Goal: Information Seeking & Learning: Learn about a topic

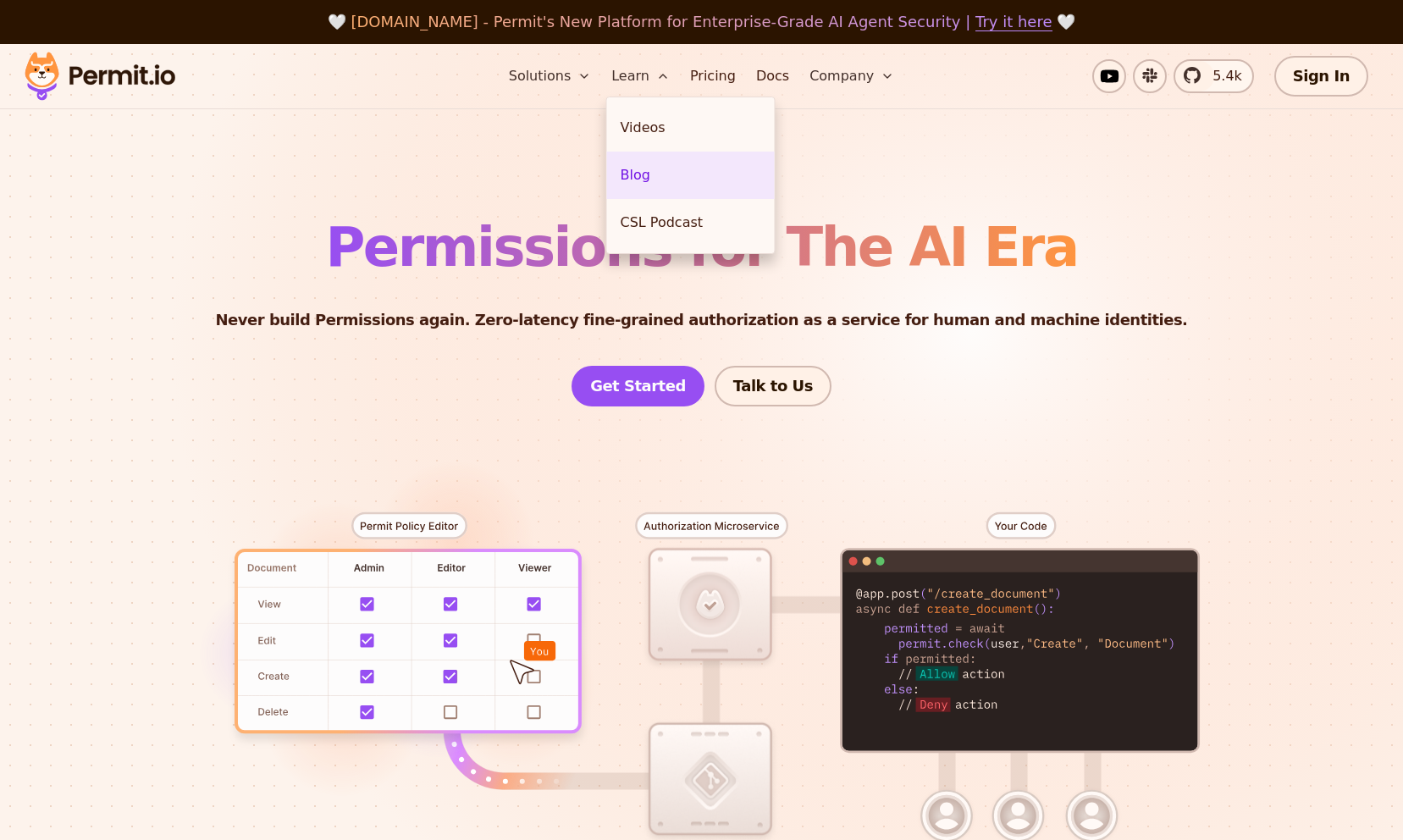
click at [638, 162] on link "Blog" at bounding box center [691, 175] width 167 height 47
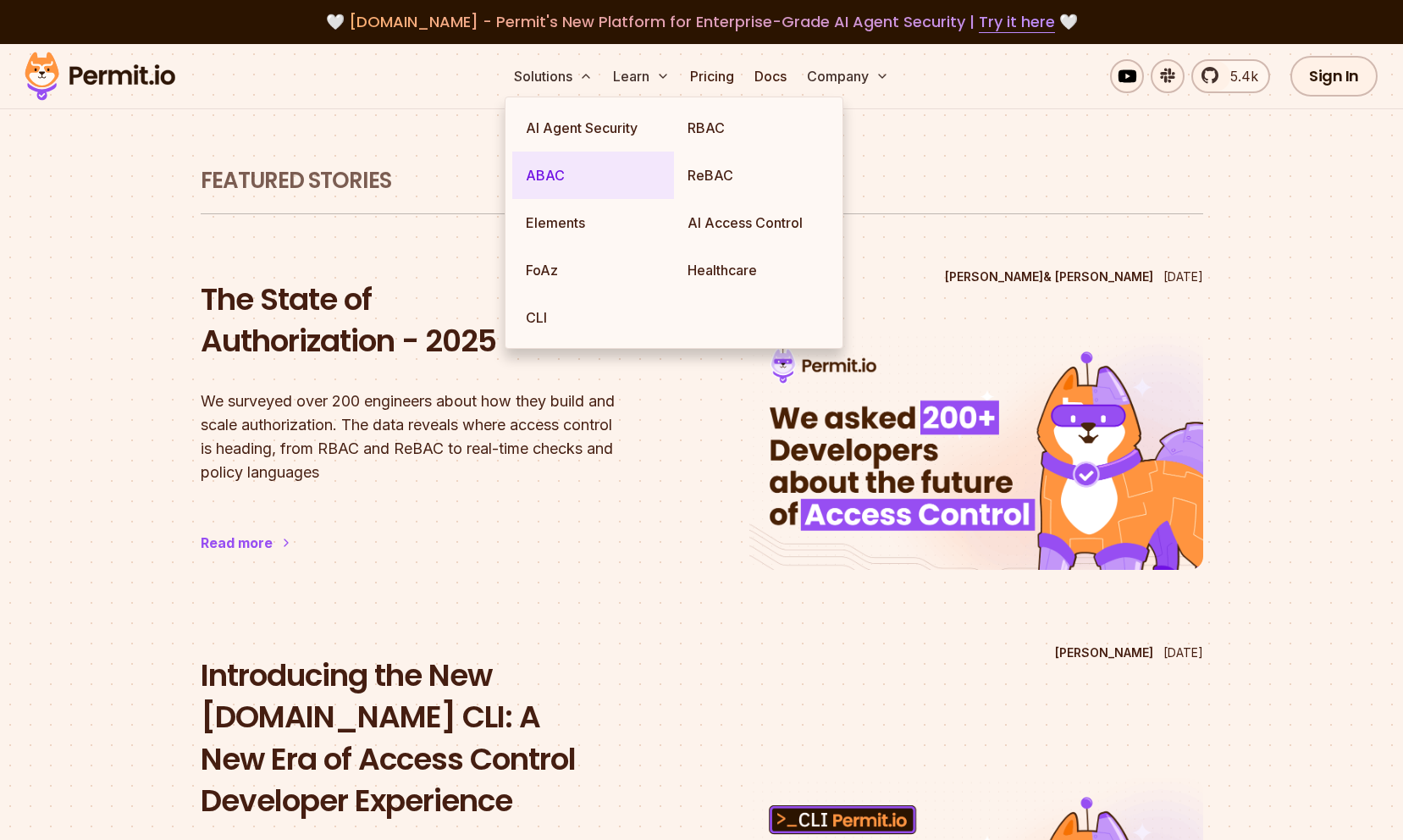
click at [551, 183] on link "ABAC" at bounding box center [593, 175] width 162 height 47
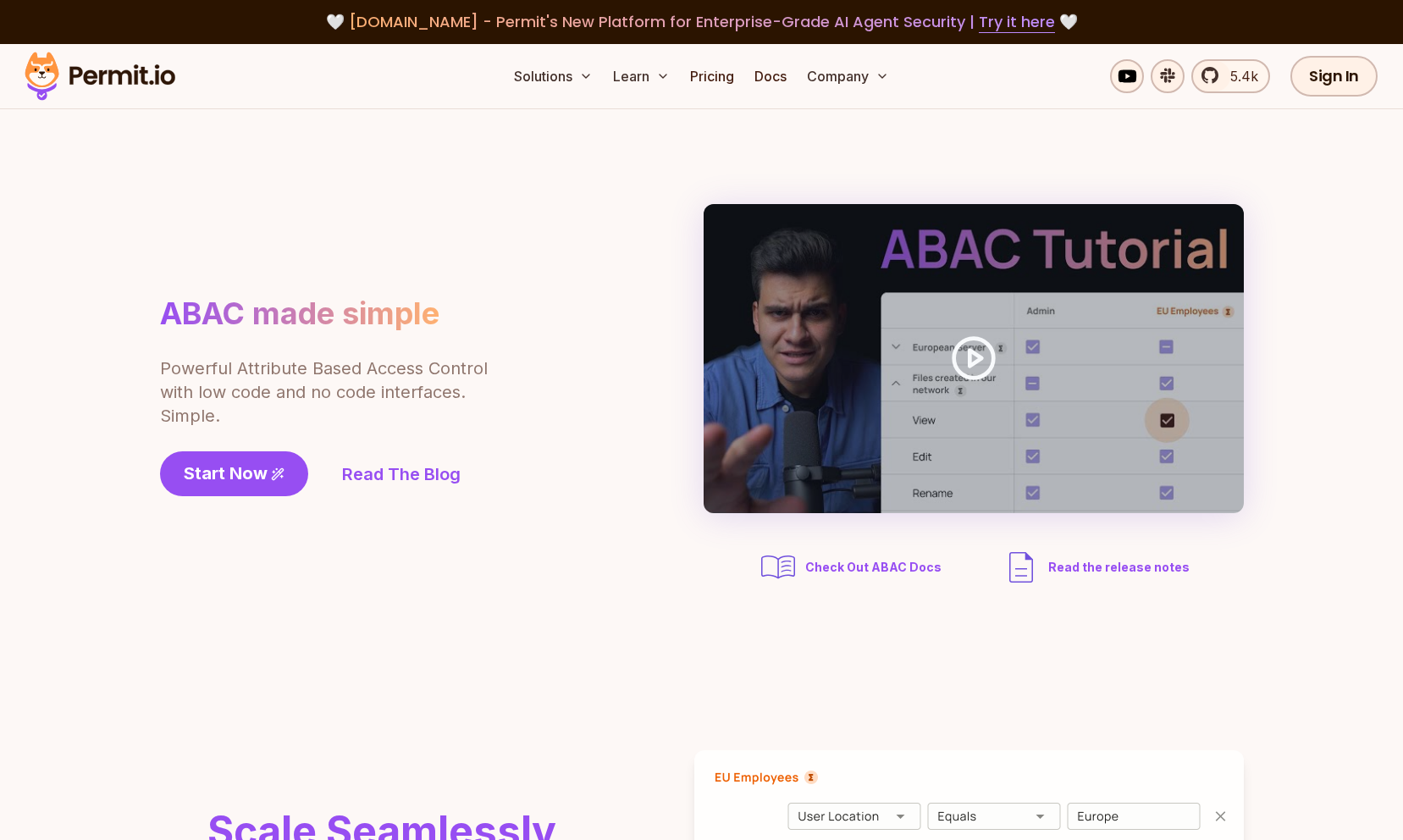
click at [381, 196] on section "ABAC made simple Powerful Attribute Based Access Control with low code and no c…" at bounding box center [701, 396] width 1403 height 573
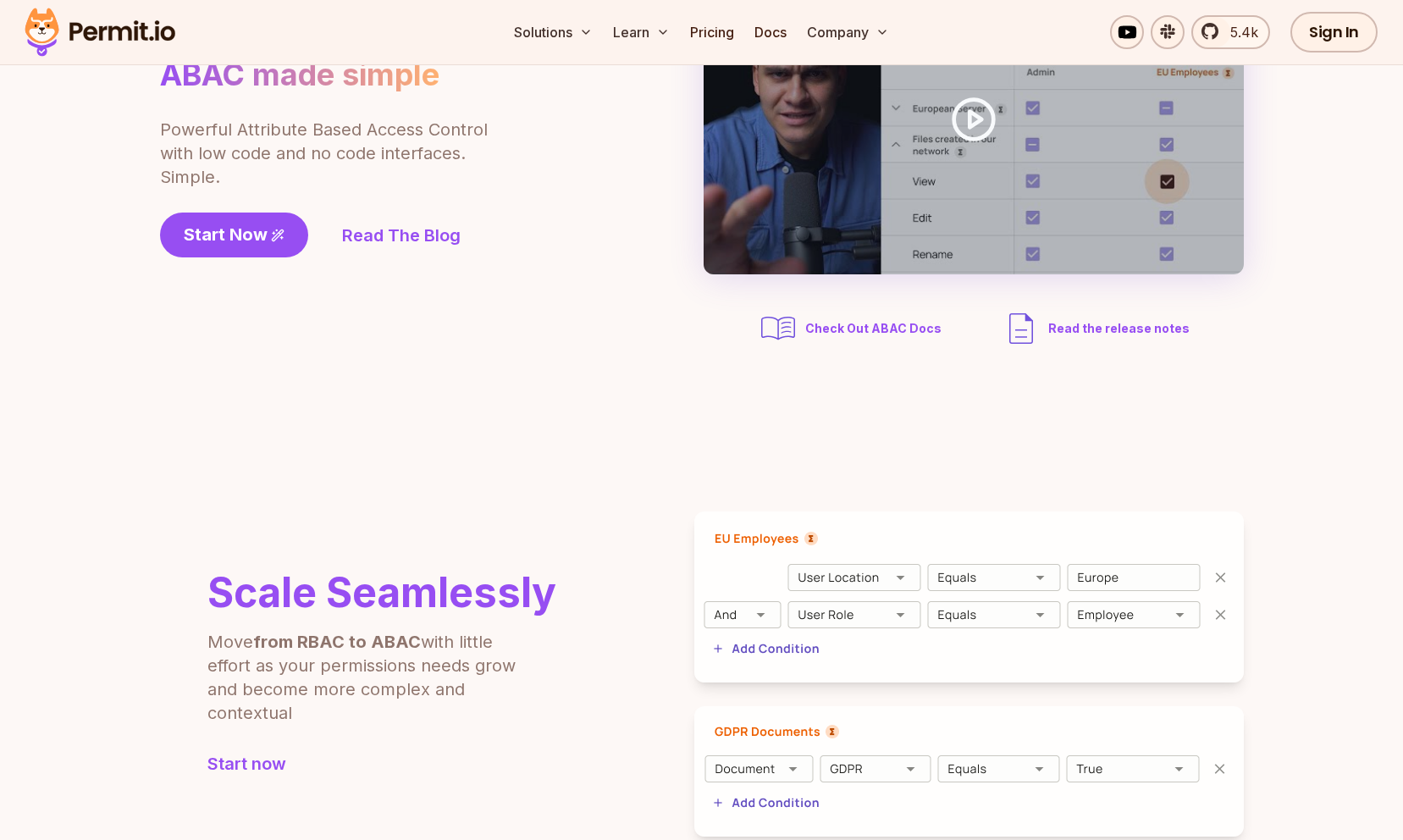
scroll to position [129, 0]
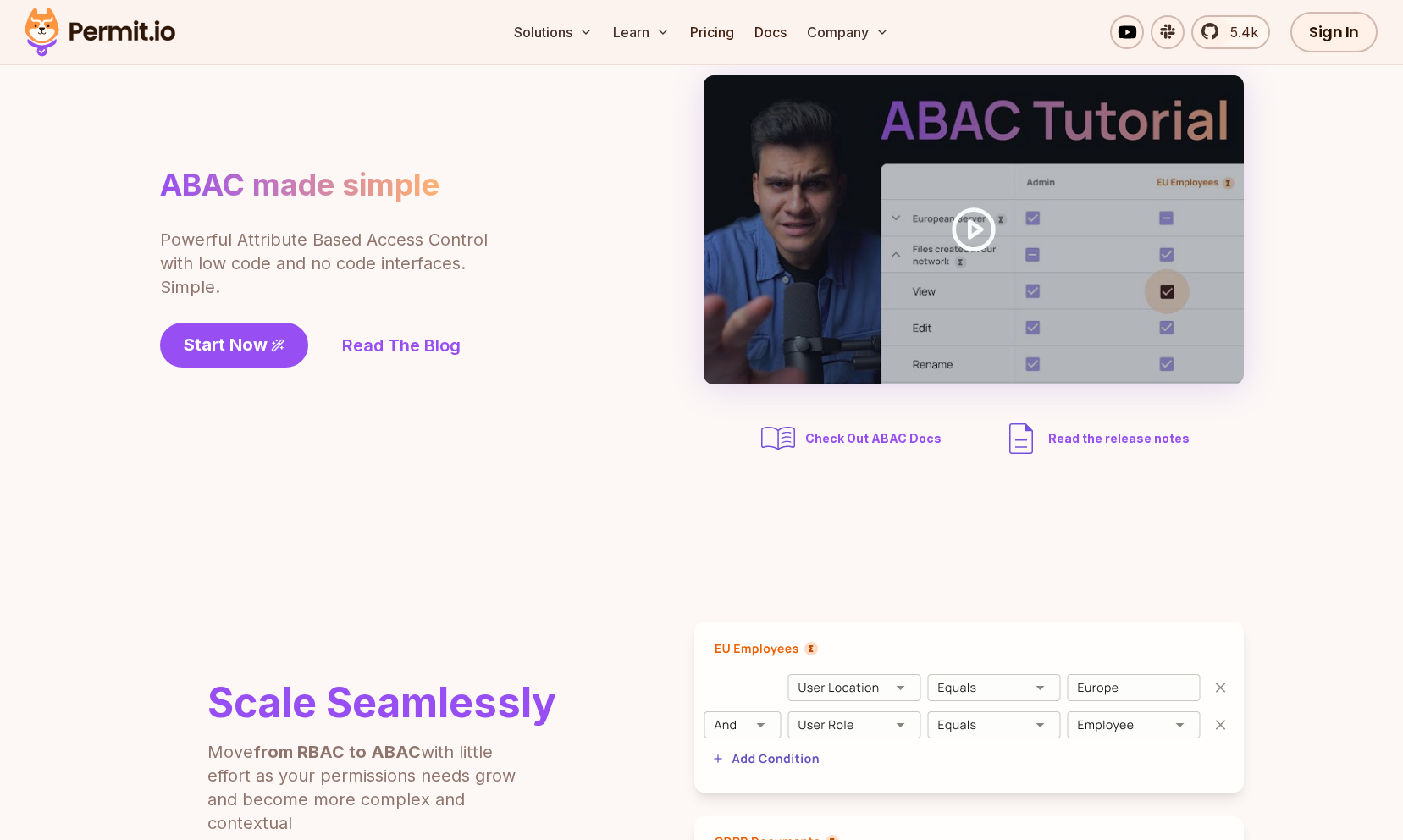
click at [59, 28] on img at bounding box center [100, 32] width 166 height 57
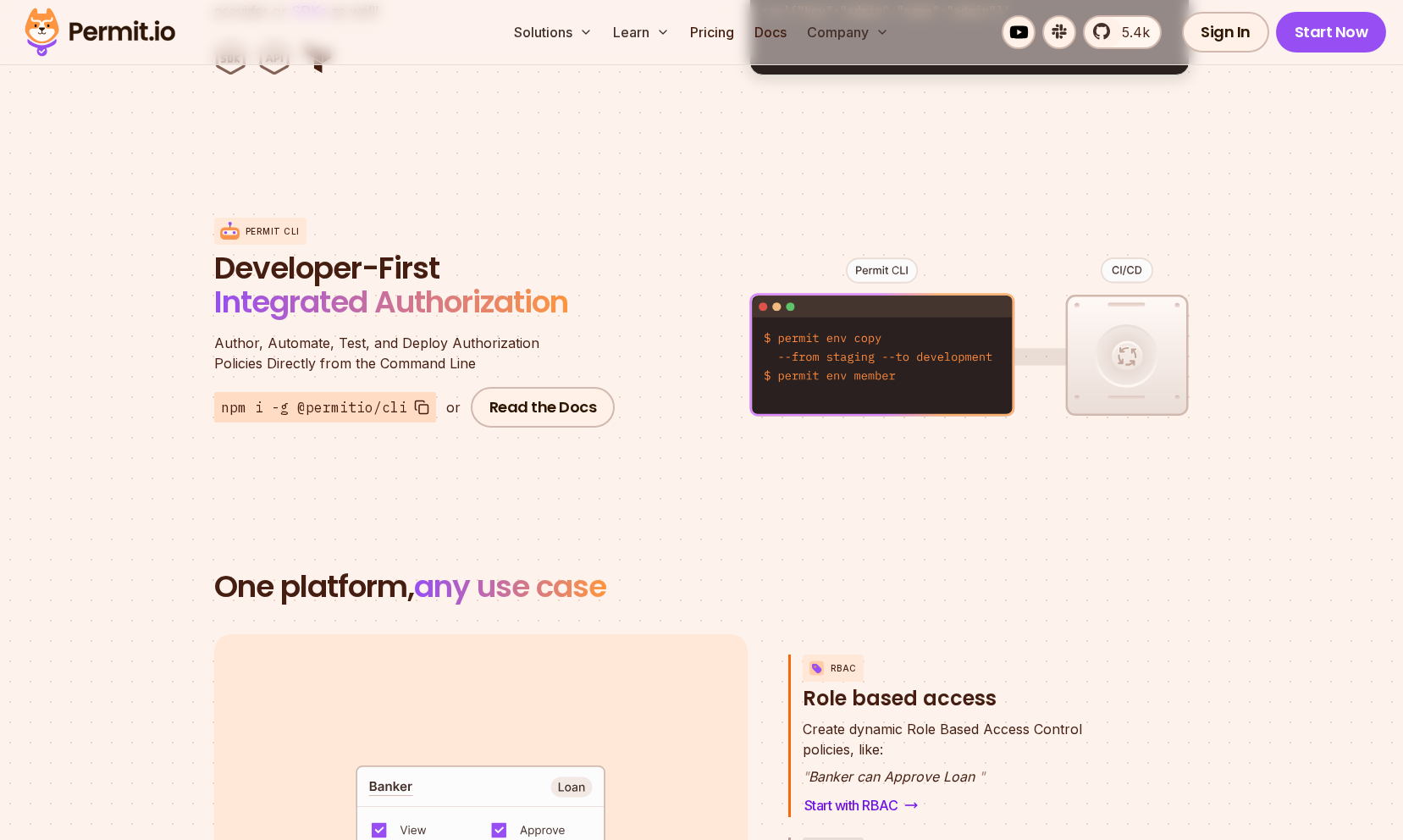
scroll to position [1959, 0]
